Goal: Navigation & Orientation: Find specific page/section

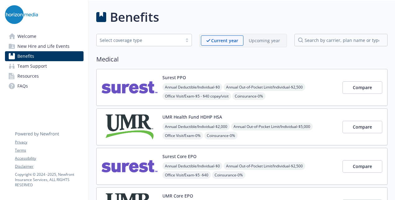
click at [23, 15] on img at bounding box center [21, 14] width 33 height 19
click at [16, 12] on img at bounding box center [21, 14] width 33 height 19
click at [54, 16] on div at bounding box center [44, 14] width 79 height 19
click at [40, 36] on link "Welcome" at bounding box center [44, 36] width 79 height 10
